Goal: Information Seeking & Learning: Learn about a topic

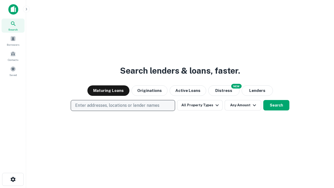
click at [123, 105] on p "Enter addresses, locations or lender names" at bounding box center [117, 105] width 84 height 6
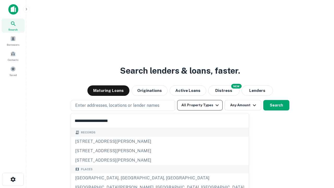
click at [125, 178] on div "Santa Monica, CA, USA" at bounding box center [160, 177] width 178 height 9
click at [200, 105] on button "All Property Types" at bounding box center [199, 105] width 45 height 10
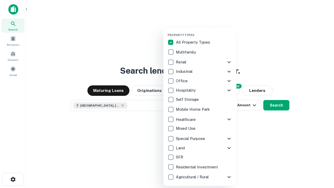
click at [204, 32] on button "button" at bounding box center [204, 32] width 73 height 0
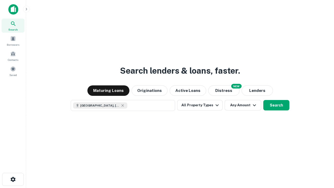
scroll to position [8, 0]
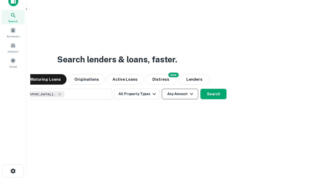
click at [162, 89] on button "Any Amount" at bounding box center [180, 94] width 37 height 10
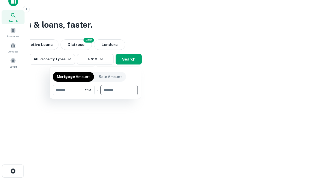
type input "*******"
click at [95, 95] on button "button" at bounding box center [95, 95] width 85 height 0
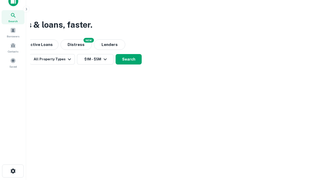
scroll to position [8, 0]
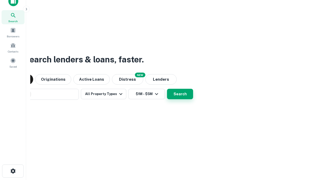
click at [167, 89] on button "Search" at bounding box center [180, 94] width 26 height 10
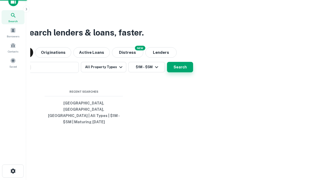
scroll to position [17, 148]
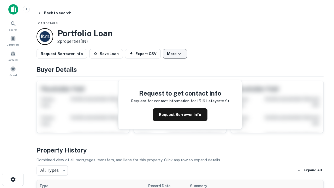
click at [175, 54] on button "More" at bounding box center [175, 53] width 24 height 9
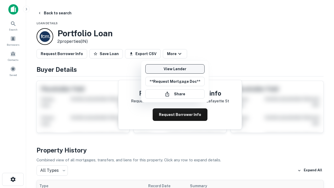
click at [175, 69] on link "View Lender" at bounding box center [174, 68] width 59 height 9
